Goal: Check status

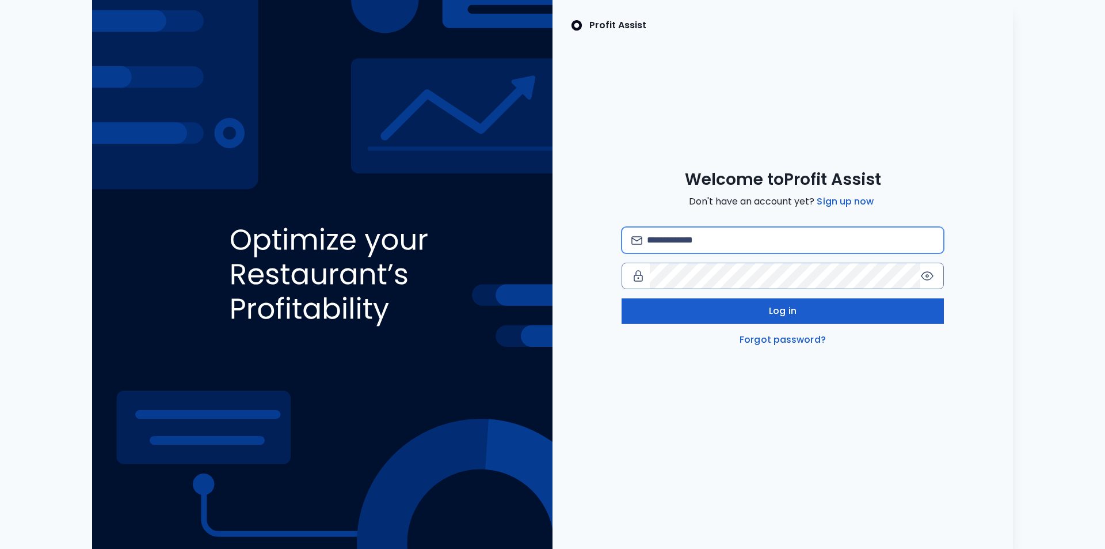
type input "**********"
click at [792, 314] on span "Log in" at bounding box center [783, 311] width 28 height 14
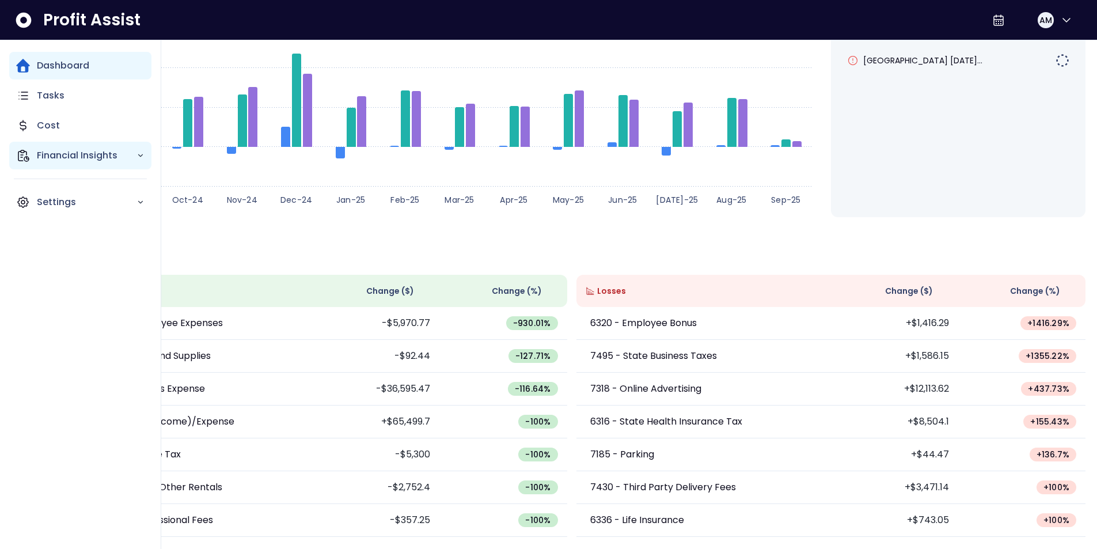
click at [93, 158] on p "Financial Insights" at bounding box center [87, 156] width 100 height 14
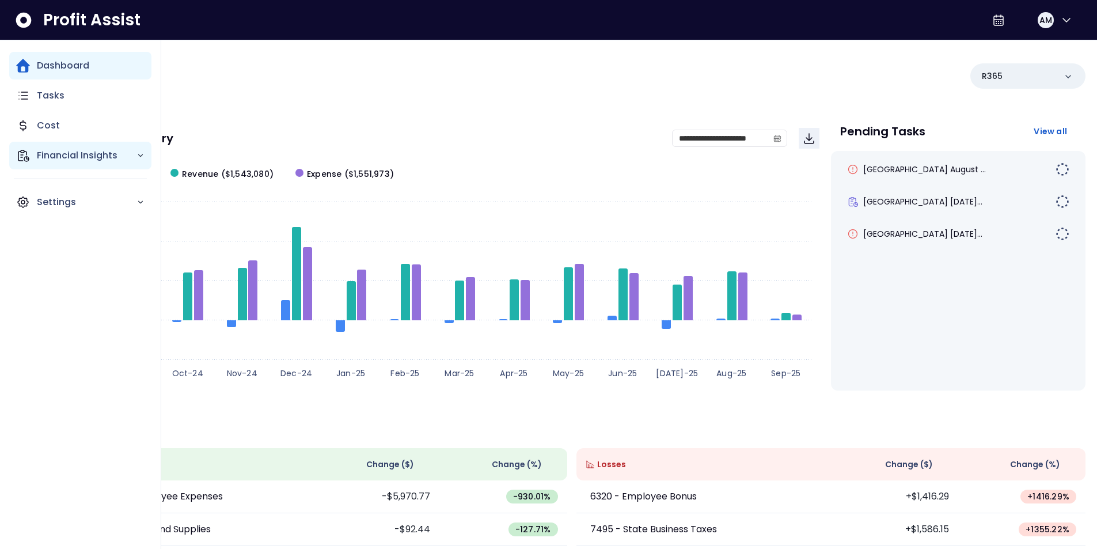
click at [64, 154] on p "Financial Insights" at bounding box center [87, 156] width 100 height 14
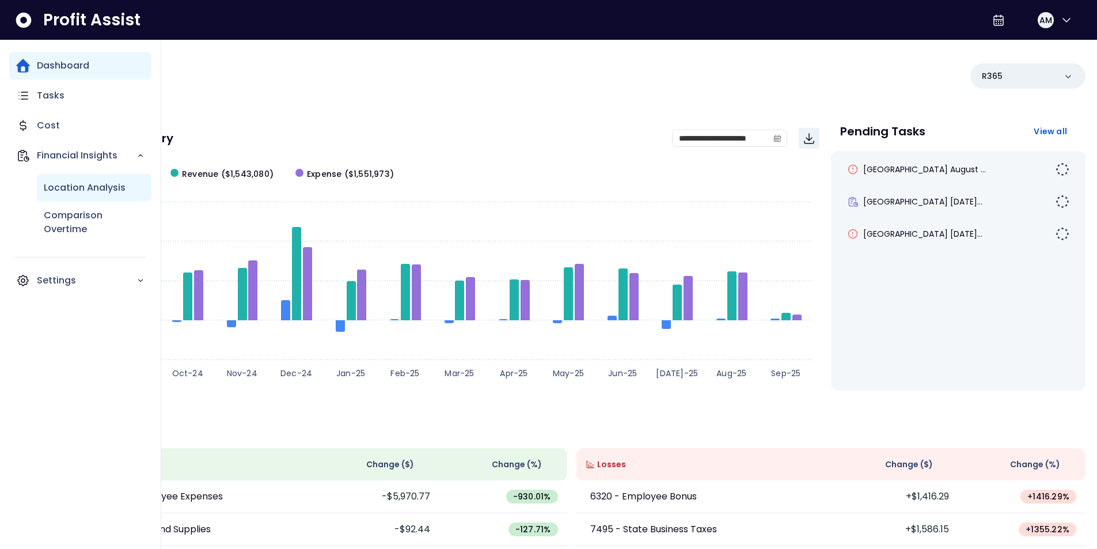
click at [78, 184] on p "Location Analysis" at bounding box center [85, 188] width 82 height 14
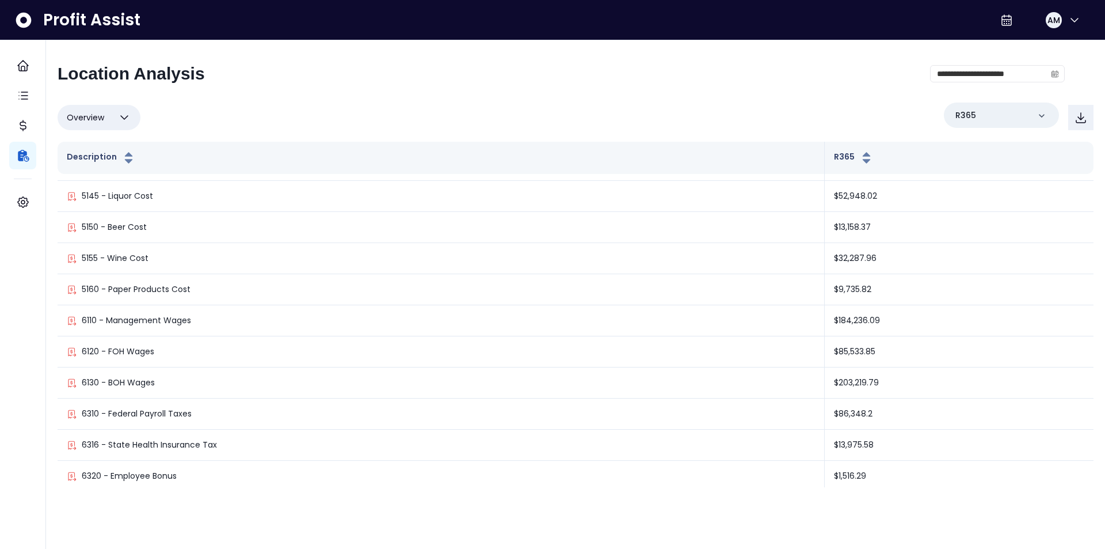
scroll to position [274, 0]
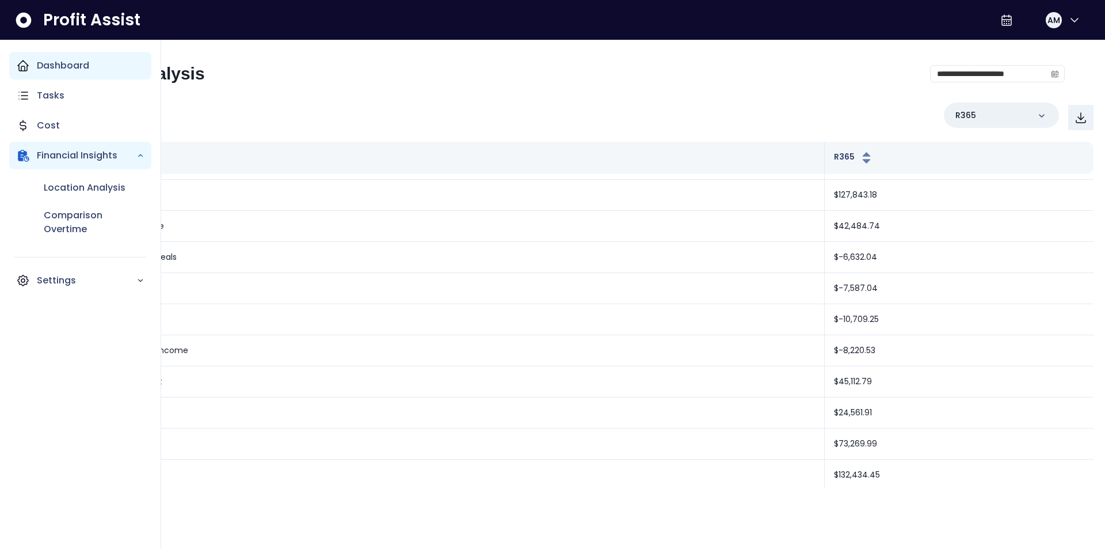
click at [50, 63] on p "Dashboard" at bounding box center [63, 66] width 52 height 14
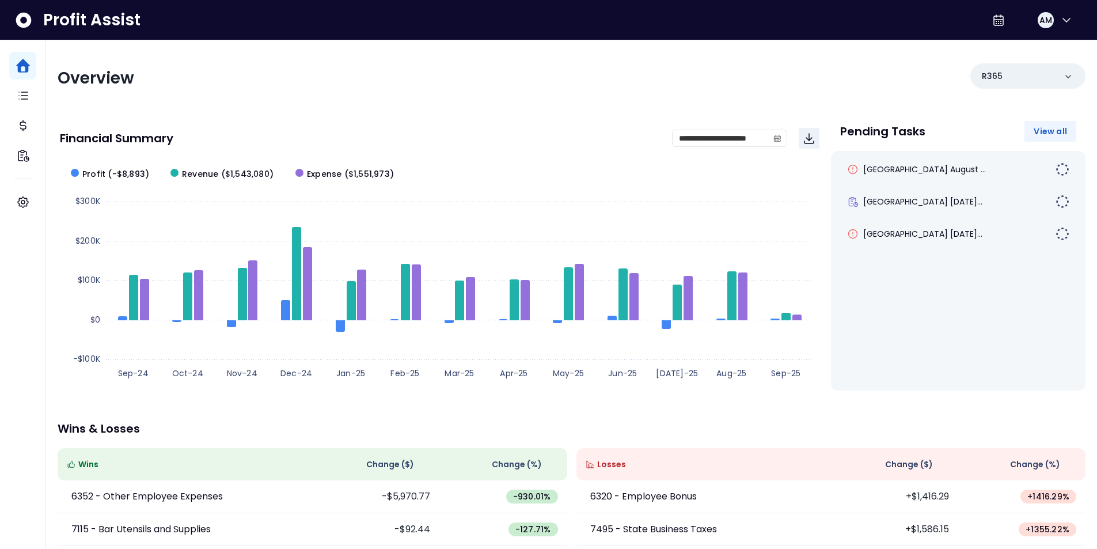
click at [1056, 139] on button "View all" at bounding box center [1050, 131] width 52 height 21
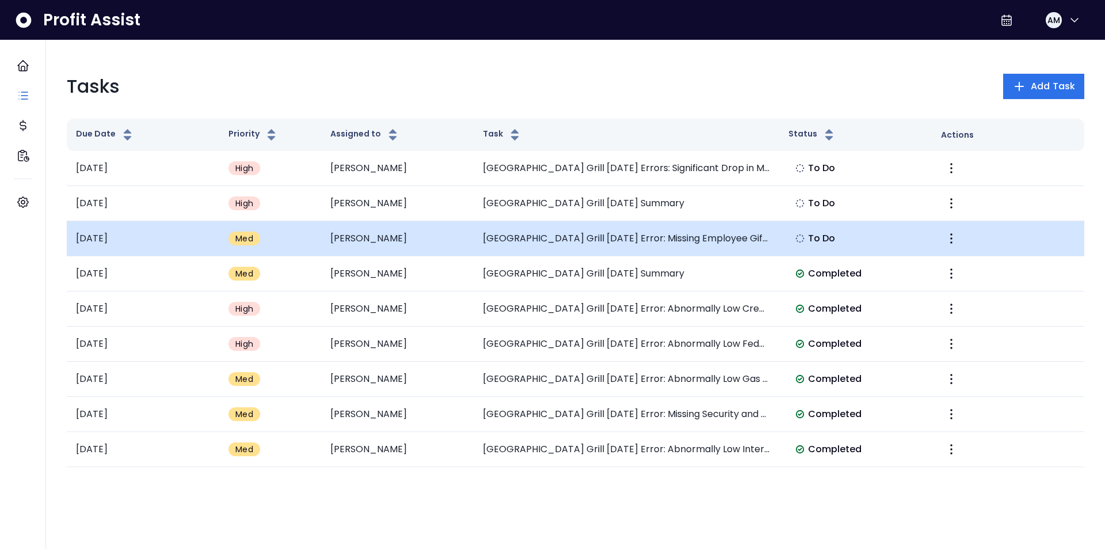
click at [706, 238] on td "[GEOGRAPHIC_DATA] Grill [DATE] Error: Missing Employee Gifts and Parties" at bounding box center [626, 238] width 305 height 35
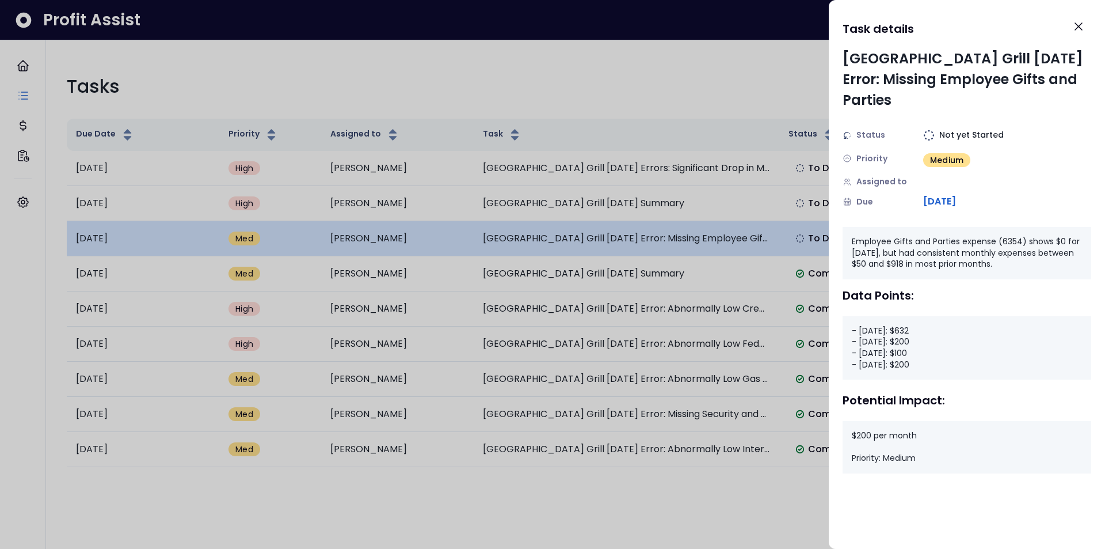
click at [706, 238] on div at bounding box center [552, 274] width 1105 height 549
